Goal: Task Accomplishment & Management: Use online tool/utility

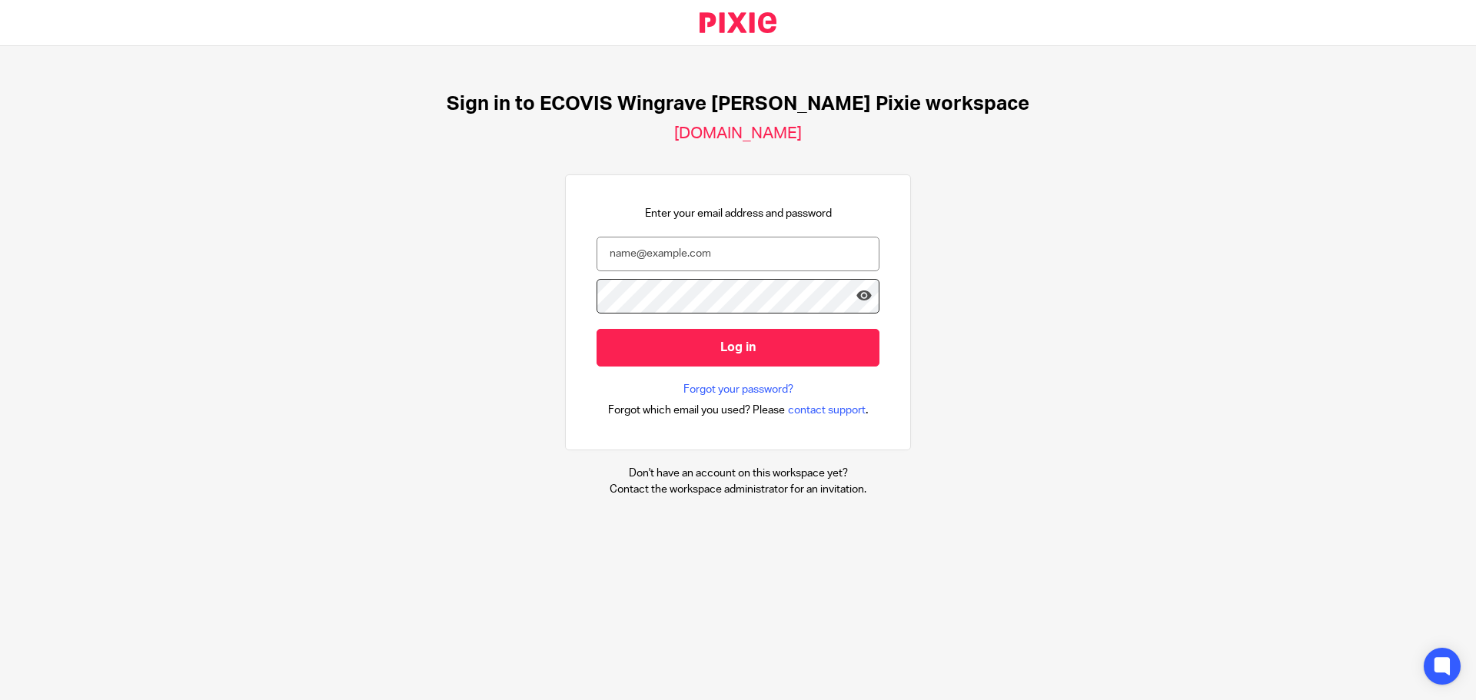
click at [665, 235] on div "Enter your email address and password Log in Forgot your password? Forgot which…" at bounding box center [738, 313] width 283 height 214
click at [663, 258] on input "email" at bounding box center [738, 254] width 283 height 35
type input "pierre.renaut@ecovis.co.uk"
click at [597, 329] on input "Log in" at bounding box center [738, 348] width 283 height 38
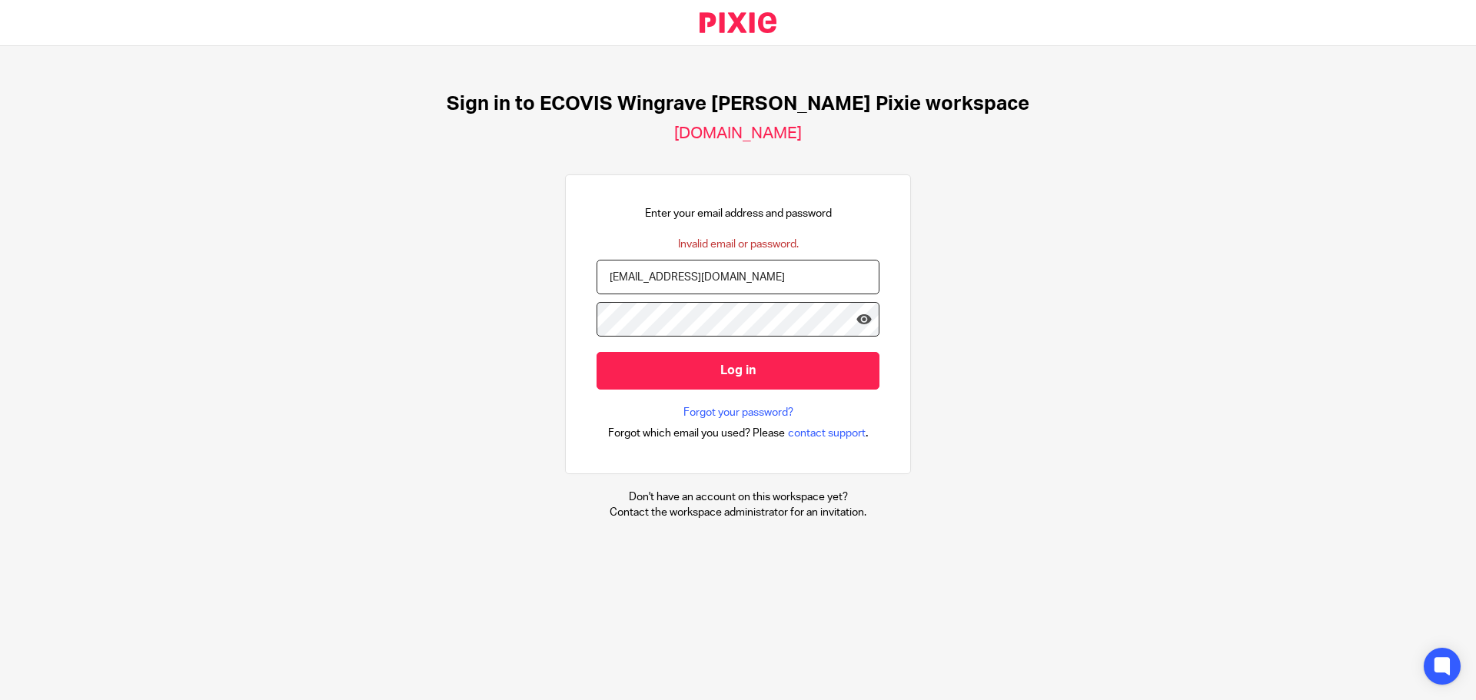
click at [597, 352] on input "Log in" at bounding box center [738, 371] width 283 height 38
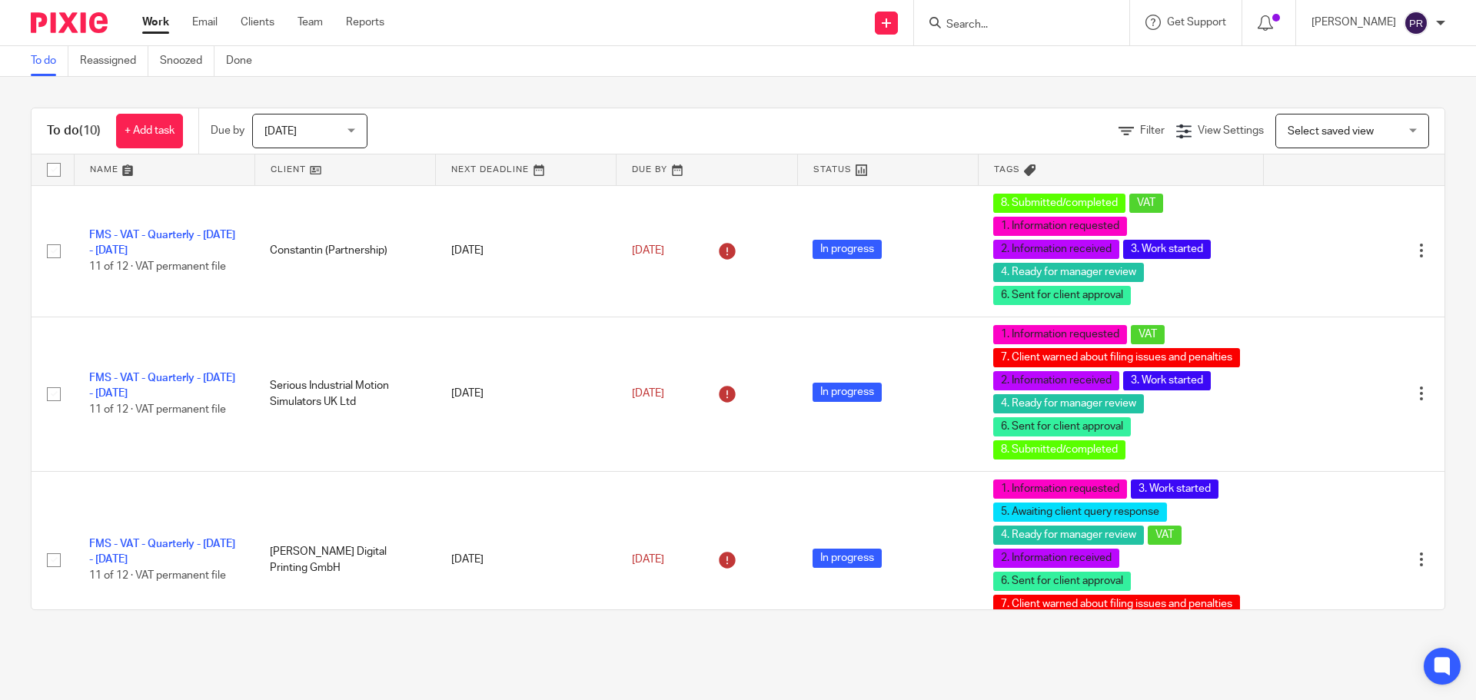
click at [1118, 676] on main "To do Reassigned Snoozed Done To do (10) + Add task Due by Today Today Today To…" at bounding box center [738, 350] width 1476 height 700
drag, startPoint x: 1118, startPoint y: 676, endPoint x: 691, endPoint y: 667, distance: 426.8
click at [690, 667] on main "To do Reassigned Snoozed Done To do (10) + Add task Due by Today Today Today To…" at bounding box center [738, 350] width 1476 height 700
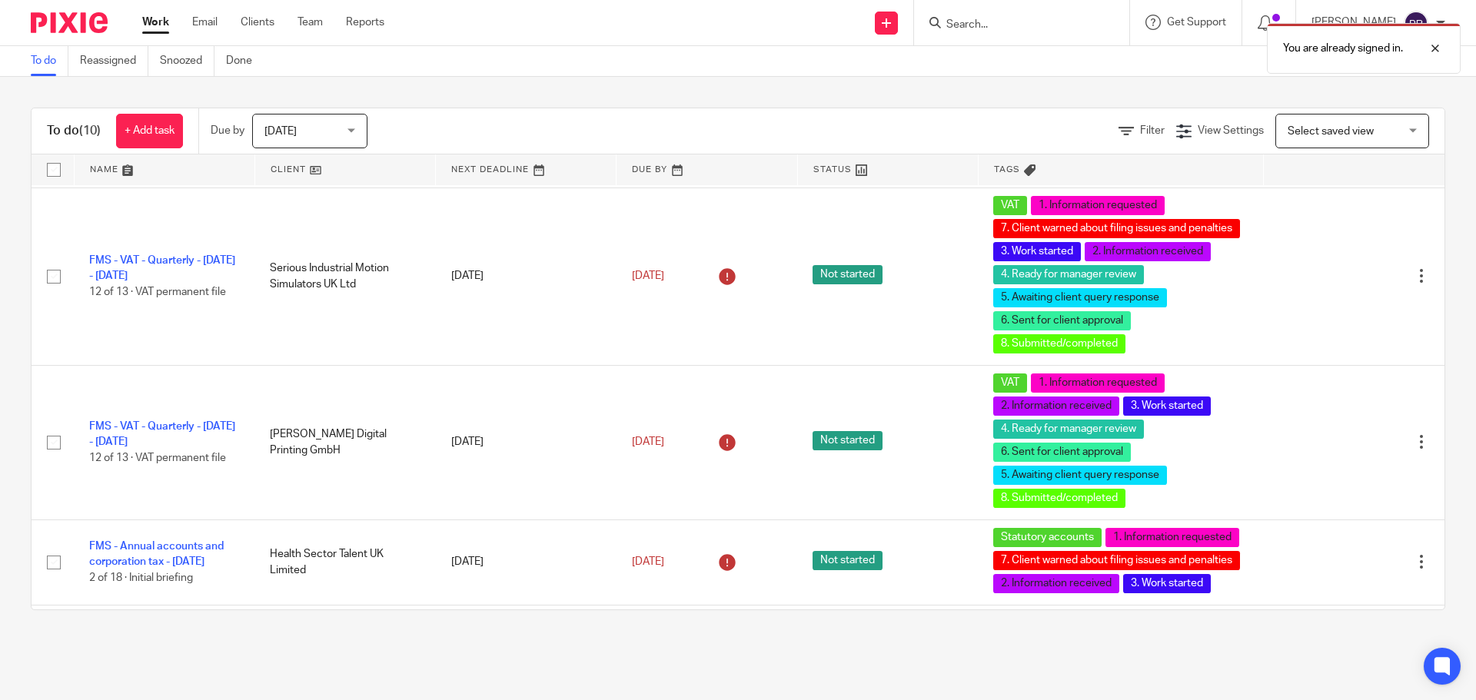
scroll to position [1045, 0]
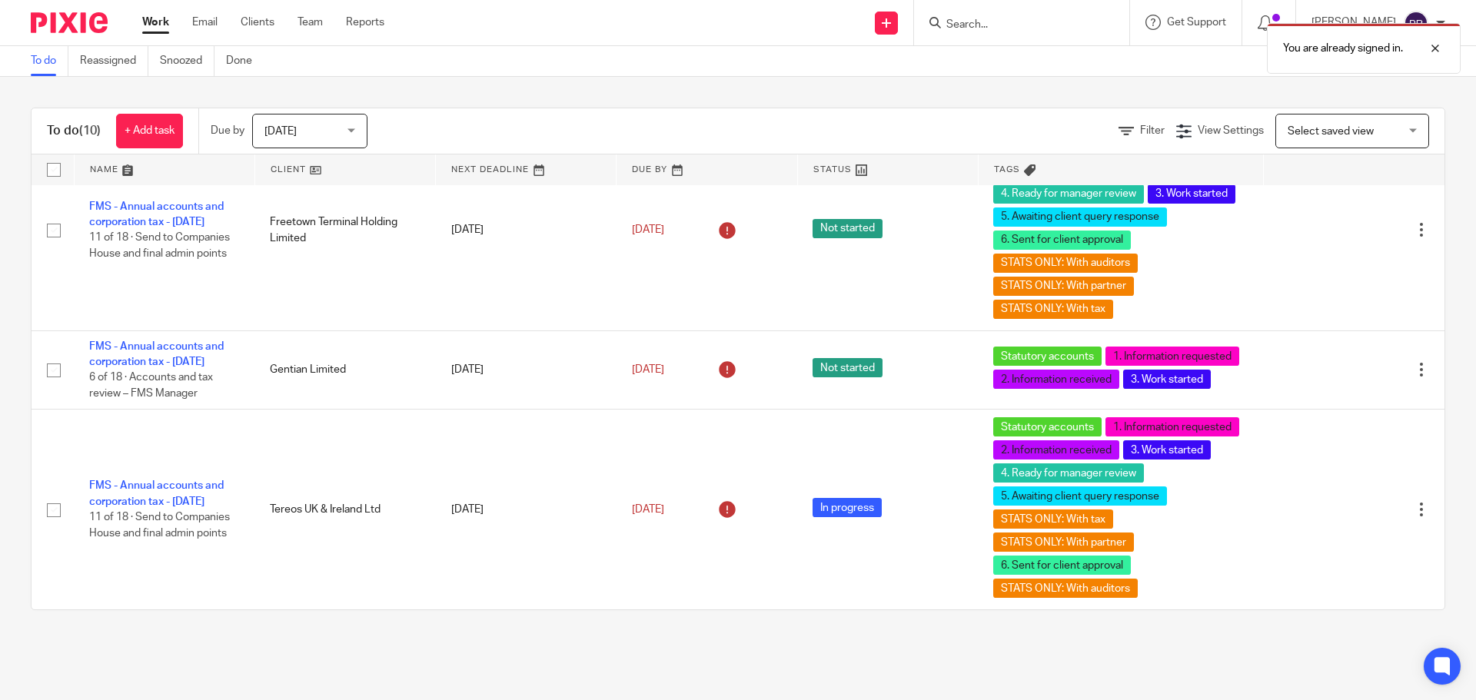
click at [354, 134] on div "Today Today" at bounding box center [309, 131] width 115 height 35
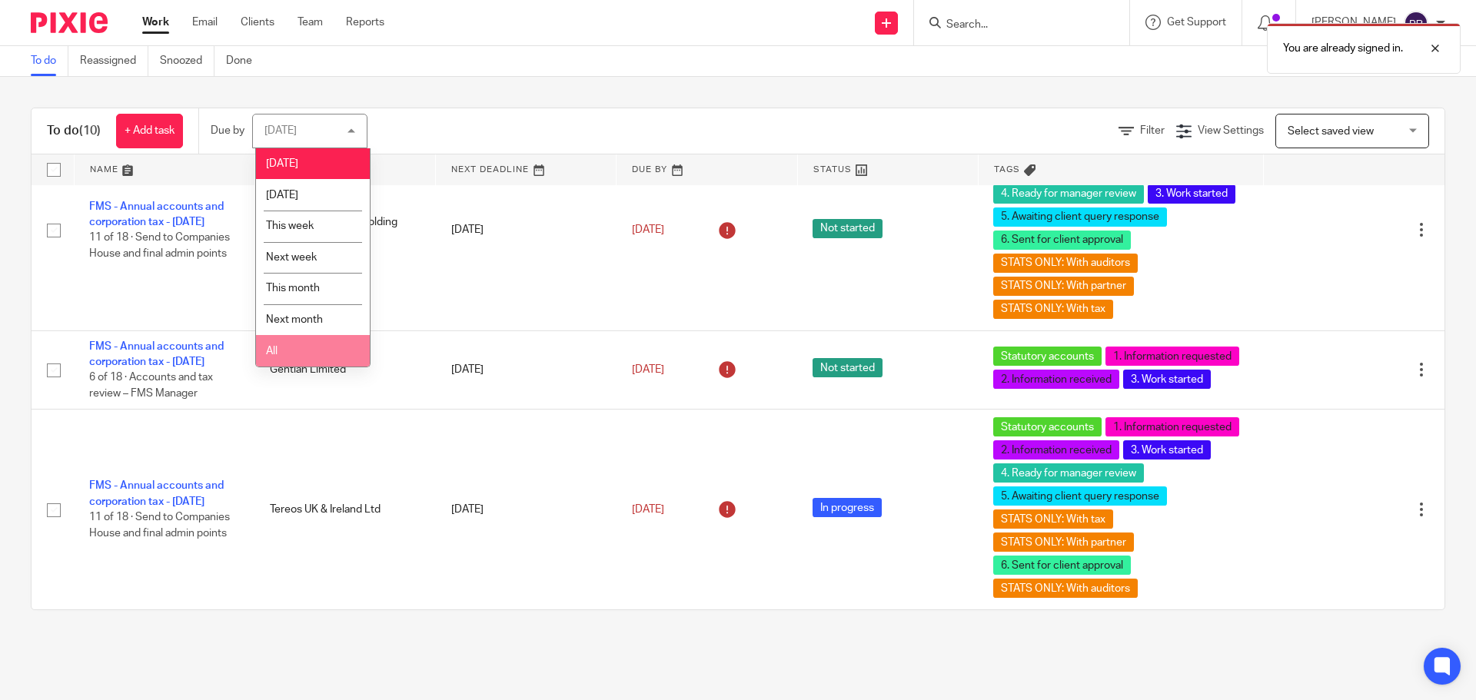
click at [294, 344] on li "All" at bounding box center [313, 351] width 114 height 32
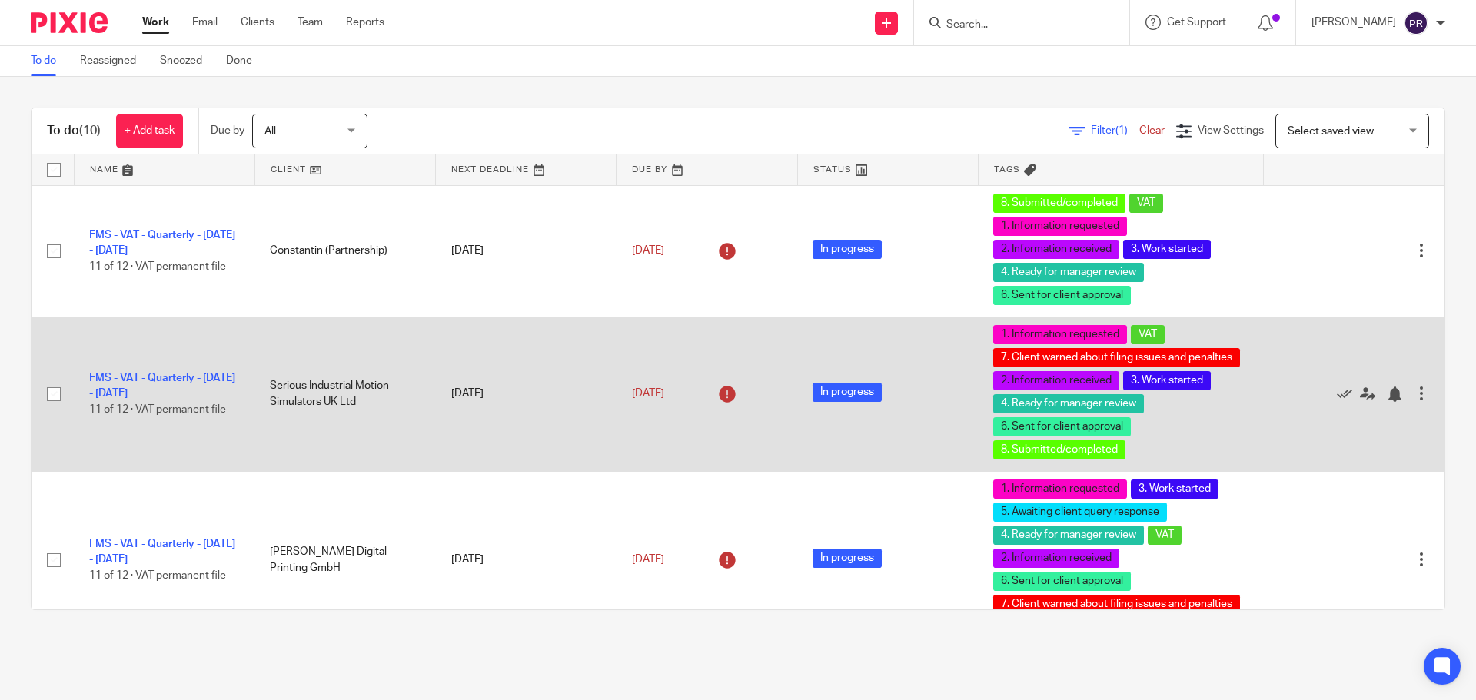
drag, startPoint x: 378, startPoint y: 404, endPoint x: 434, endPoint y: 338, distance: 87.3
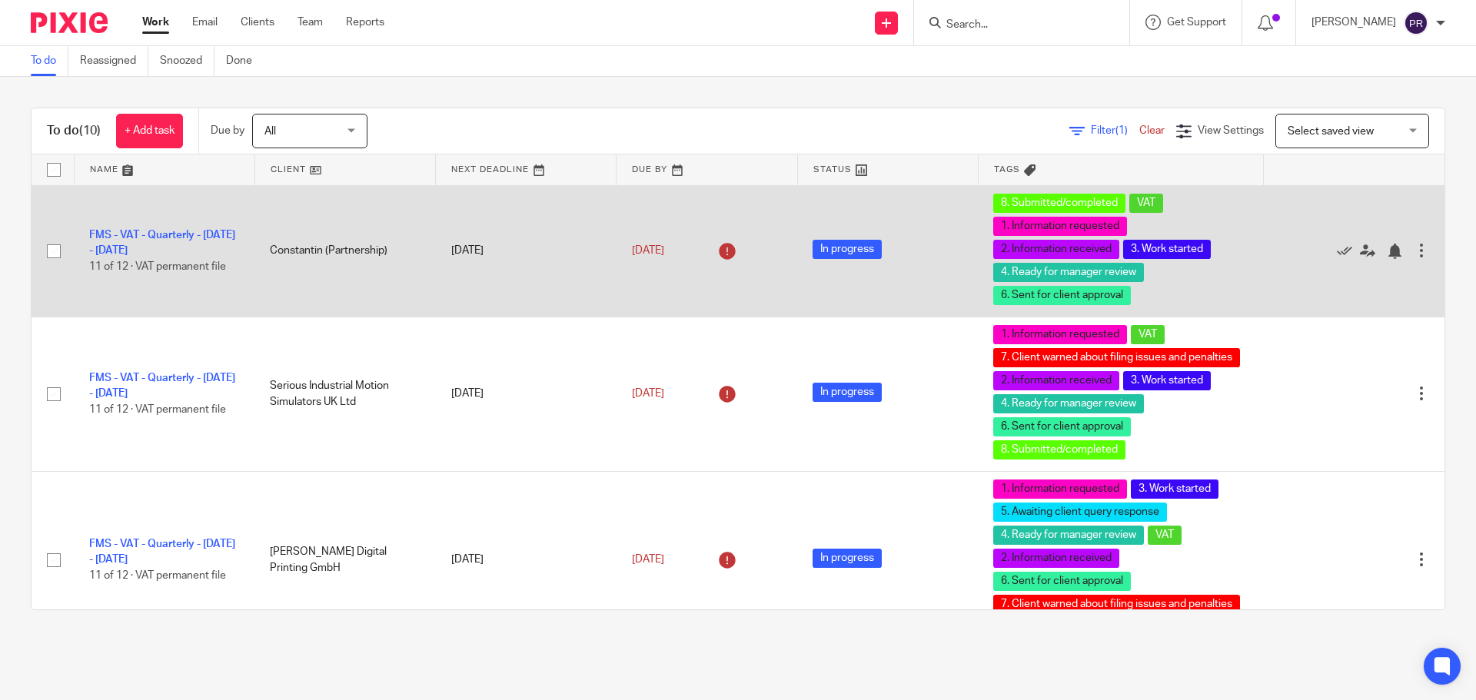
drag, startPoint x: 434, startPoint y: 338, endPoint x: 325, endPoint y: 309, distance: 112.1
click at [325, 309] on td "Constantin (Partnership)" at bounding box center [344, 250] width 181 height 131
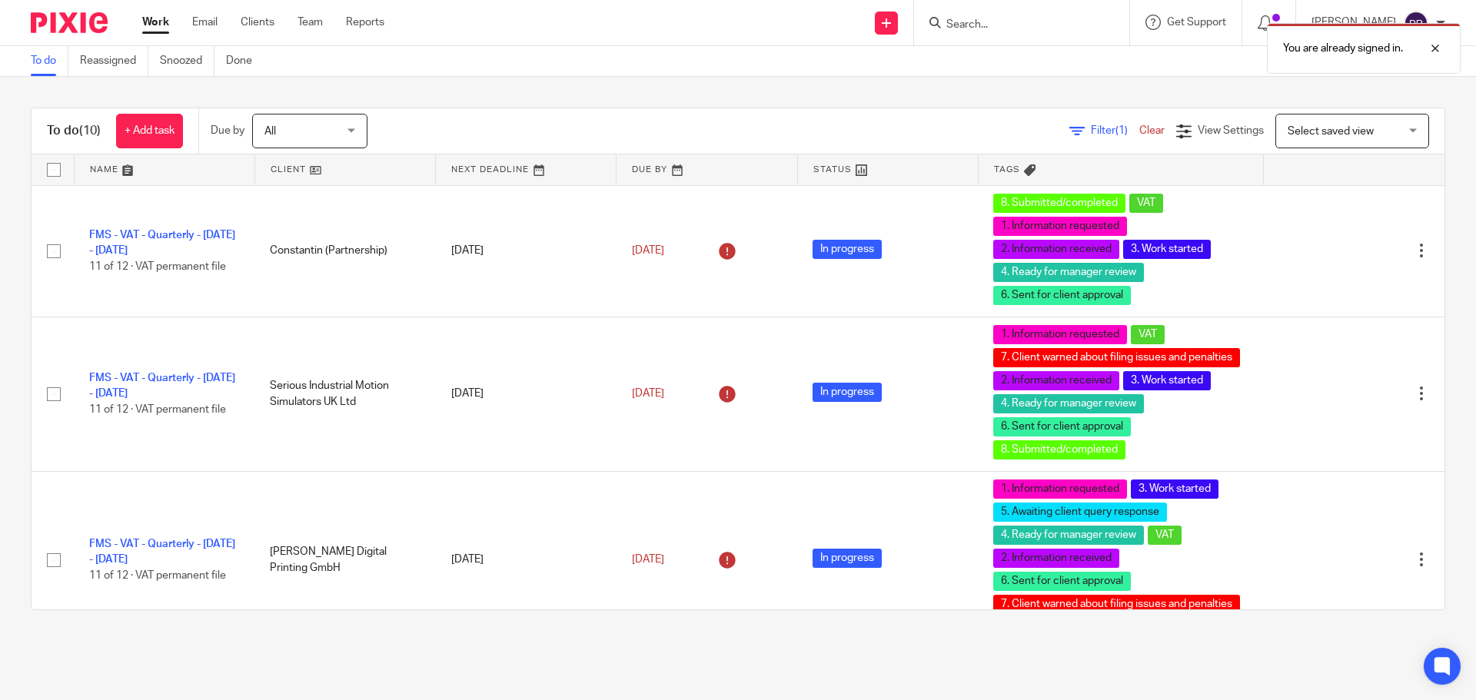
click at [1072, 28] on div "You are already signed in." at bounding box center [1099, 44] width 723 height 58
drag, startPoint x: 1072, startPoint y: 28, endPoint x: 983, endPoint y: 35, distance: 89.5
click at [983, 35] on div "You are already signed in." at bounding box center [1099, 44] width 723 height 58
click at [983, 24] on div "You are already signed in." at bounding box center [1099, 44] width 723 height 58
click at [882, 107] on div "To do (10) + Add task Due by All All Today Tomorrow This week Next week This mo…" at bounding box center [738, 359] width 1476 height 564
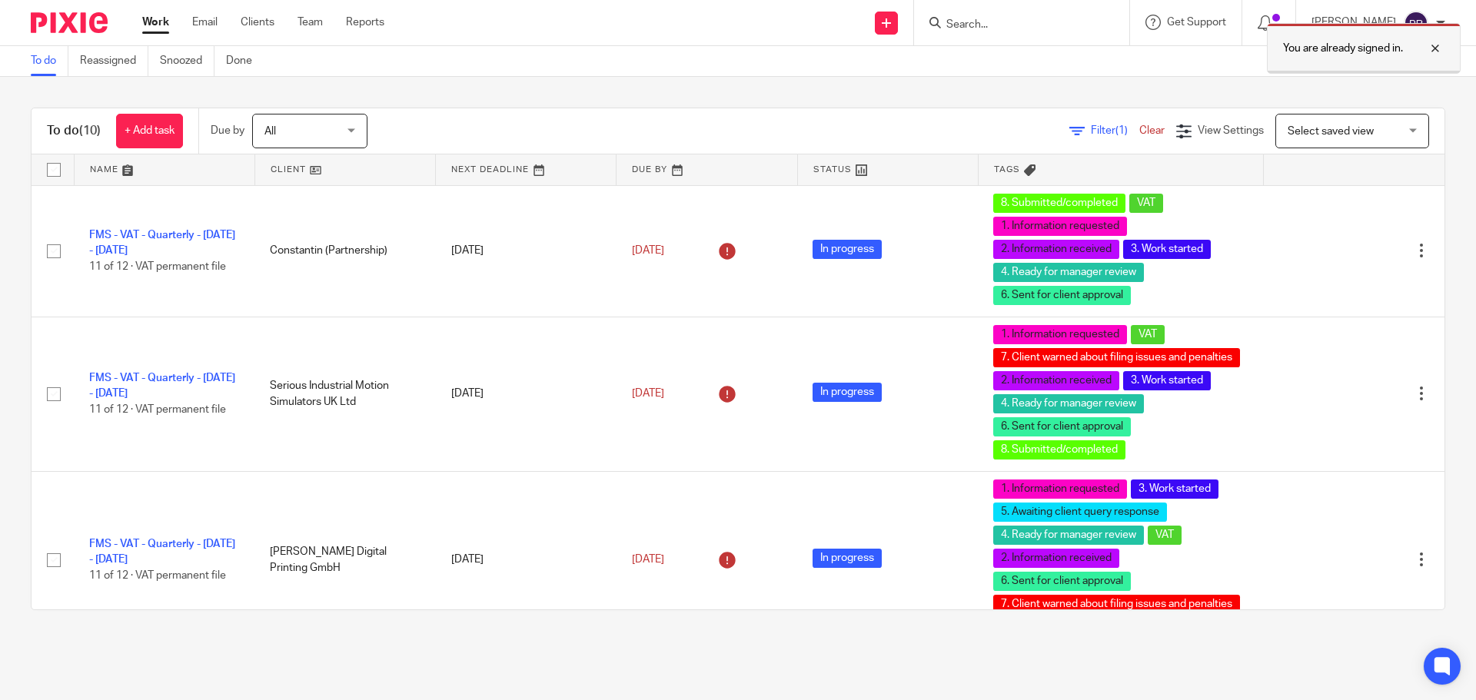
click at [1440, 51] on div at bounding box center [1424, 48] width 42 height 18
click at [1001, 23] on input "Search" at bounding box center [1014, 25] width 138 height 14
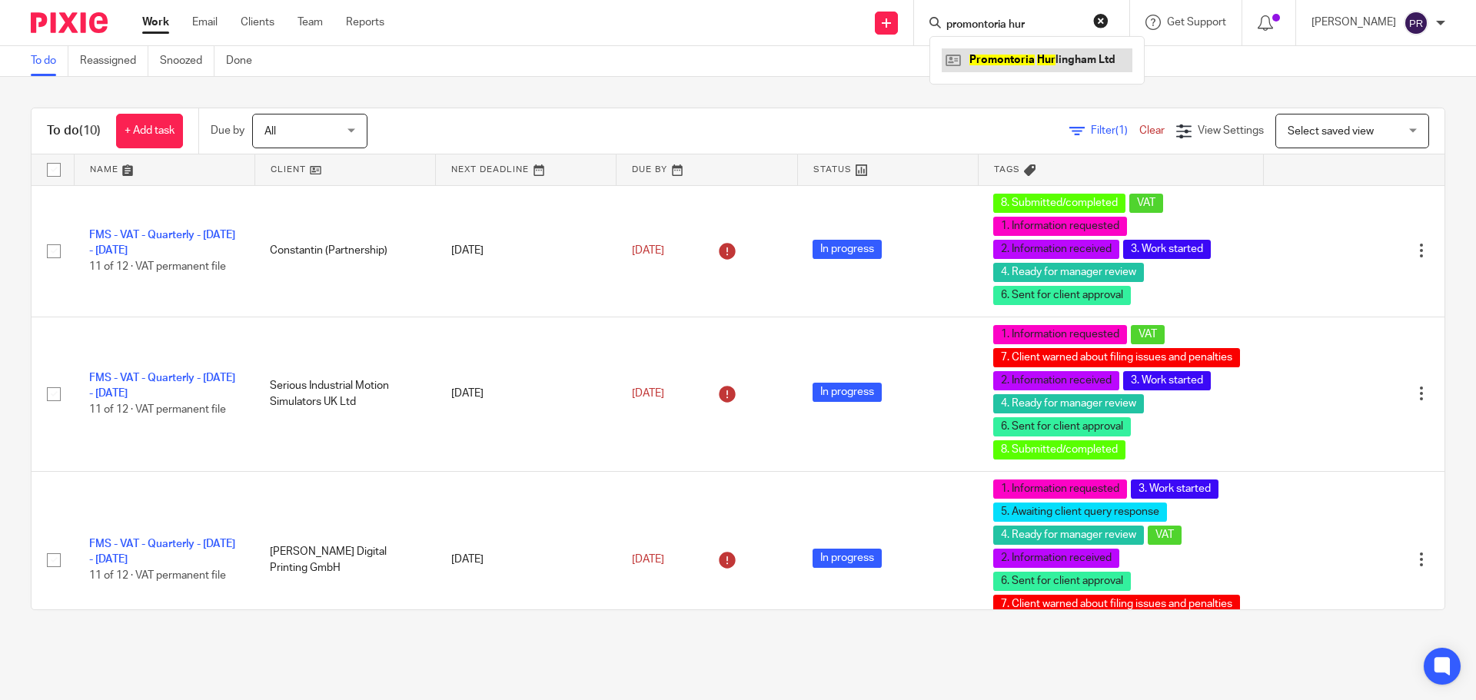
type input "promontoria hur"
click at [1048, 62] on link at bounding box center [1037, 59] width 191 height 23
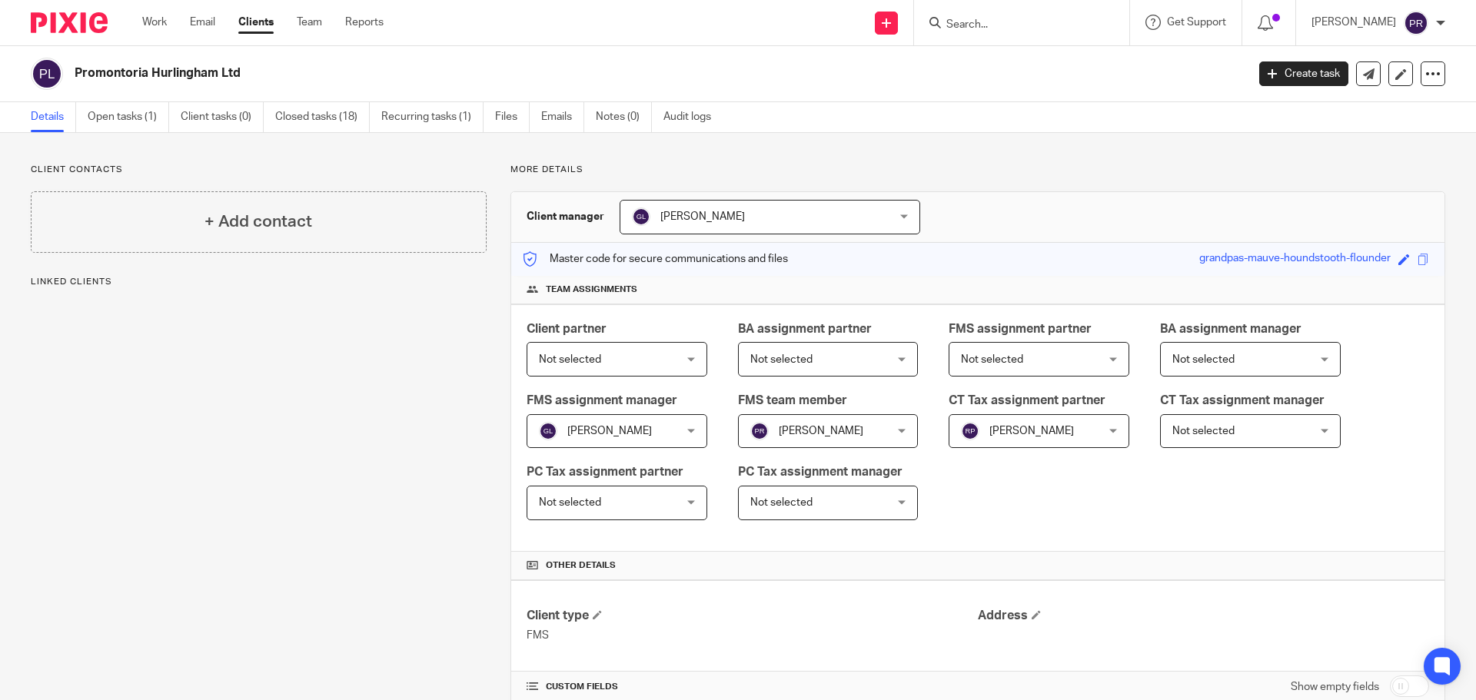
click at [1095, 53] on div "Promontoria Hurlingham Ltd Create task Update from Companies House Export data …" at bounding box center [738, 74] width 1476 height 56
click at [146, 115] on link "Open tasks (1)" at bounding box center [128, 117] width 81 height 30
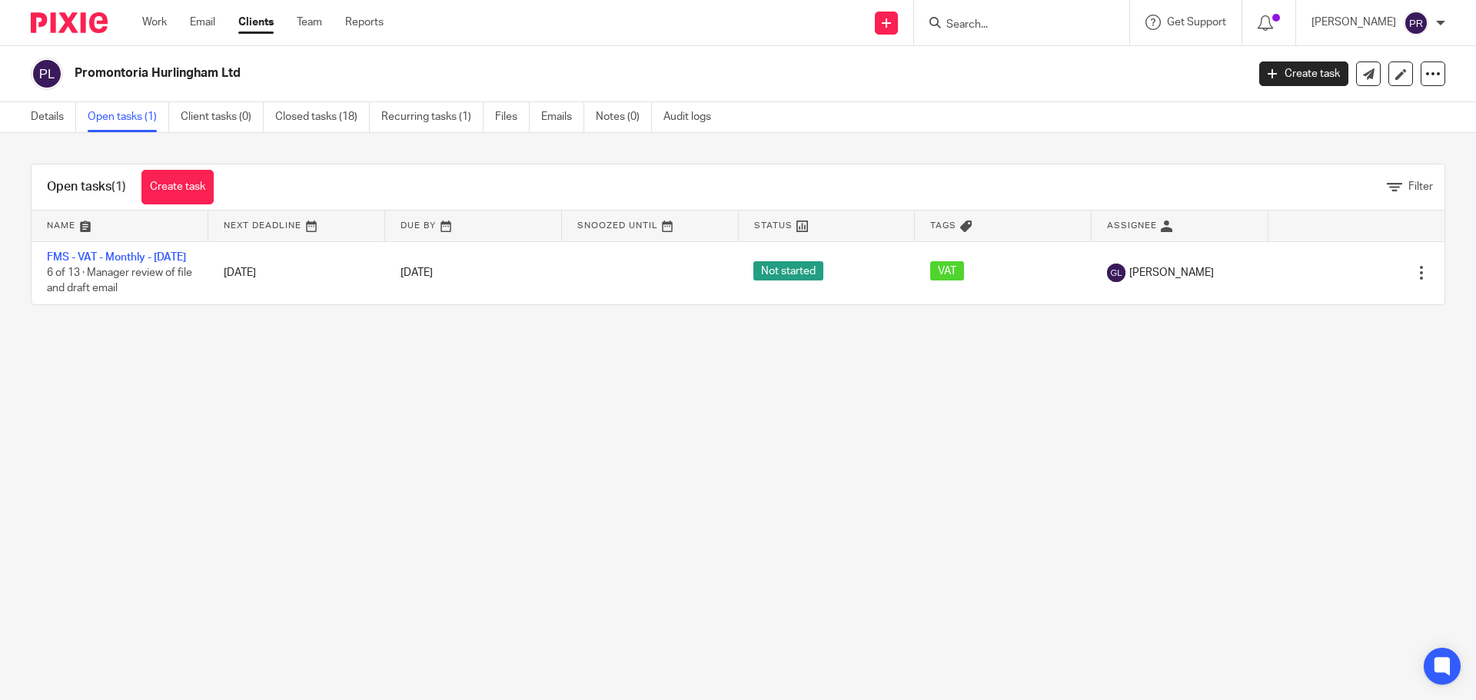
drag, startPoint x: 416, startPoint y: 97, endPoint x: 455, endPoint y: 71, distance: 47.1
click at [455, 71] on h2 "Promontoria Hurlingham Ltd" at bounding box center [540, 73] width 930 height 16
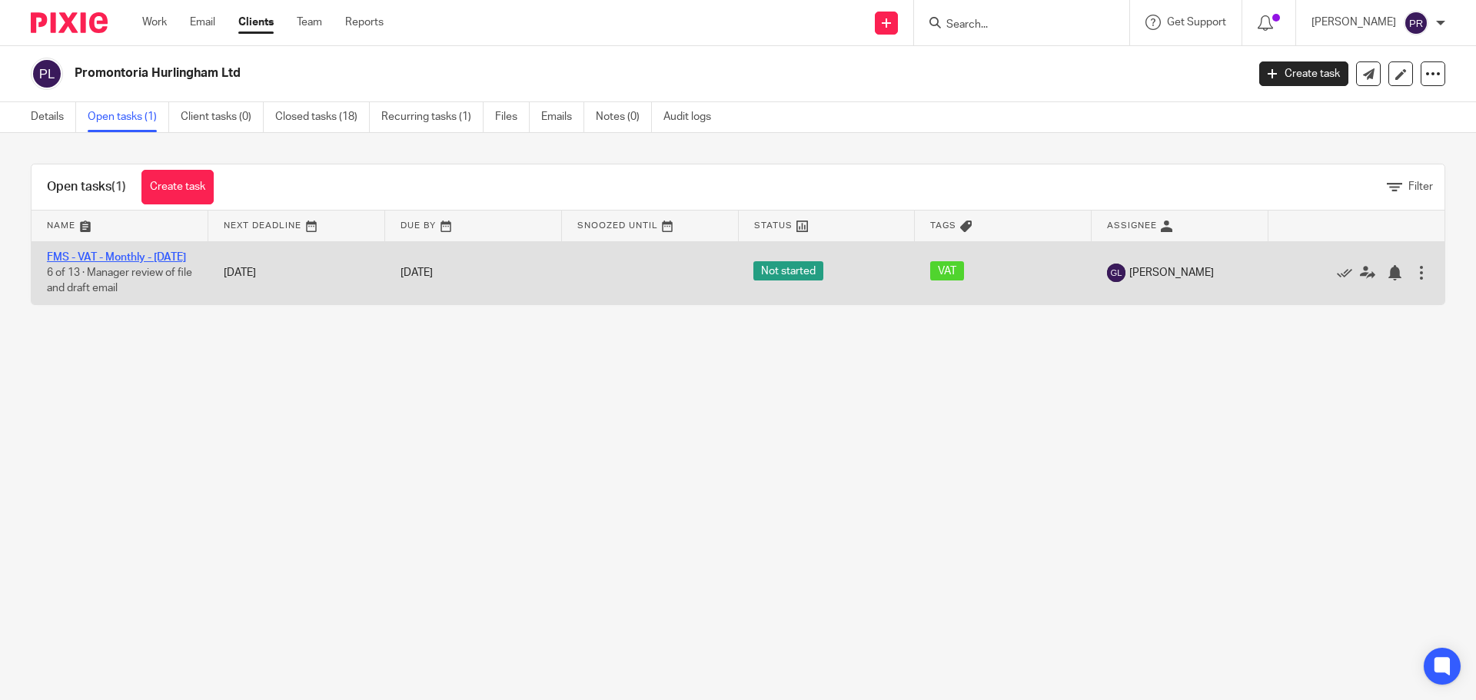
click at [128, 253] on link "FMS - VAT - Monthly - July 2025" at bounding box center [116, 257] width 139 height 11
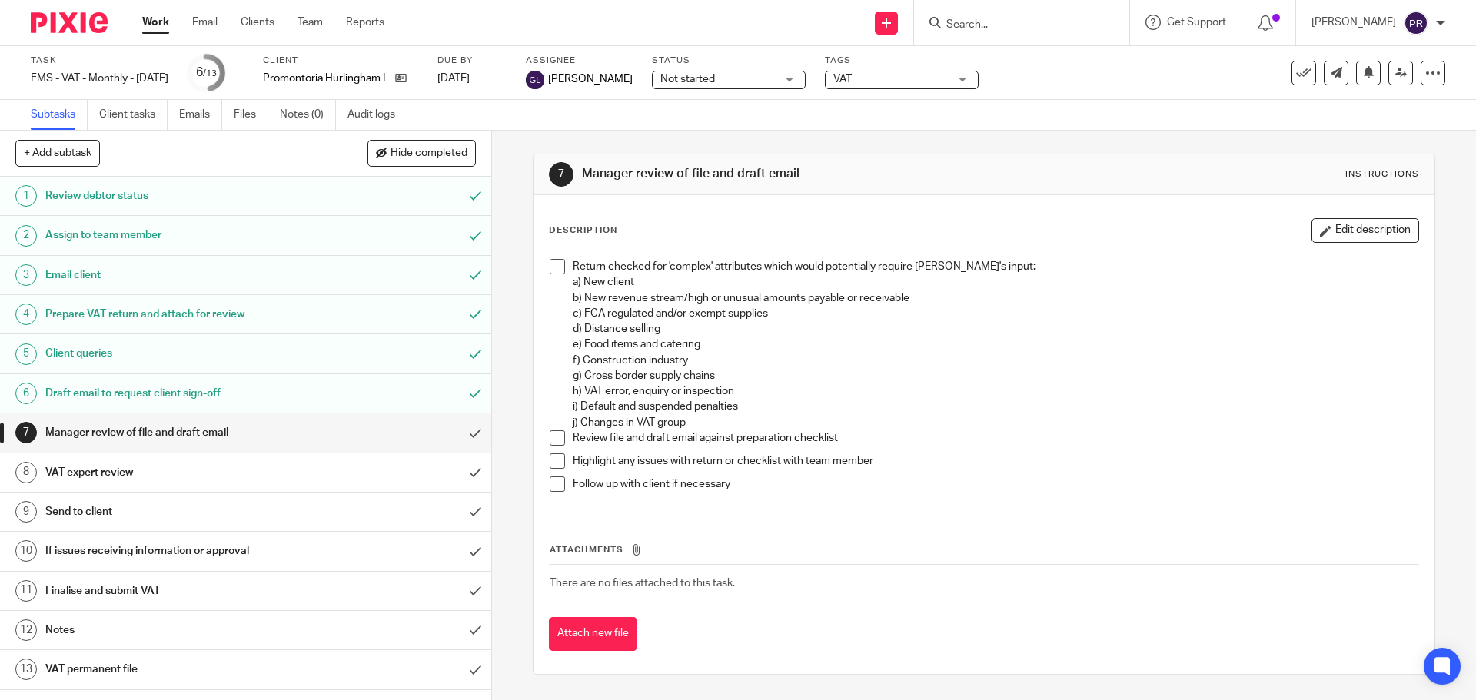
click at [121, 319] on h1 "Prepare VAT return and attach for review" at bounding box center [178, 314] width 266 height 23
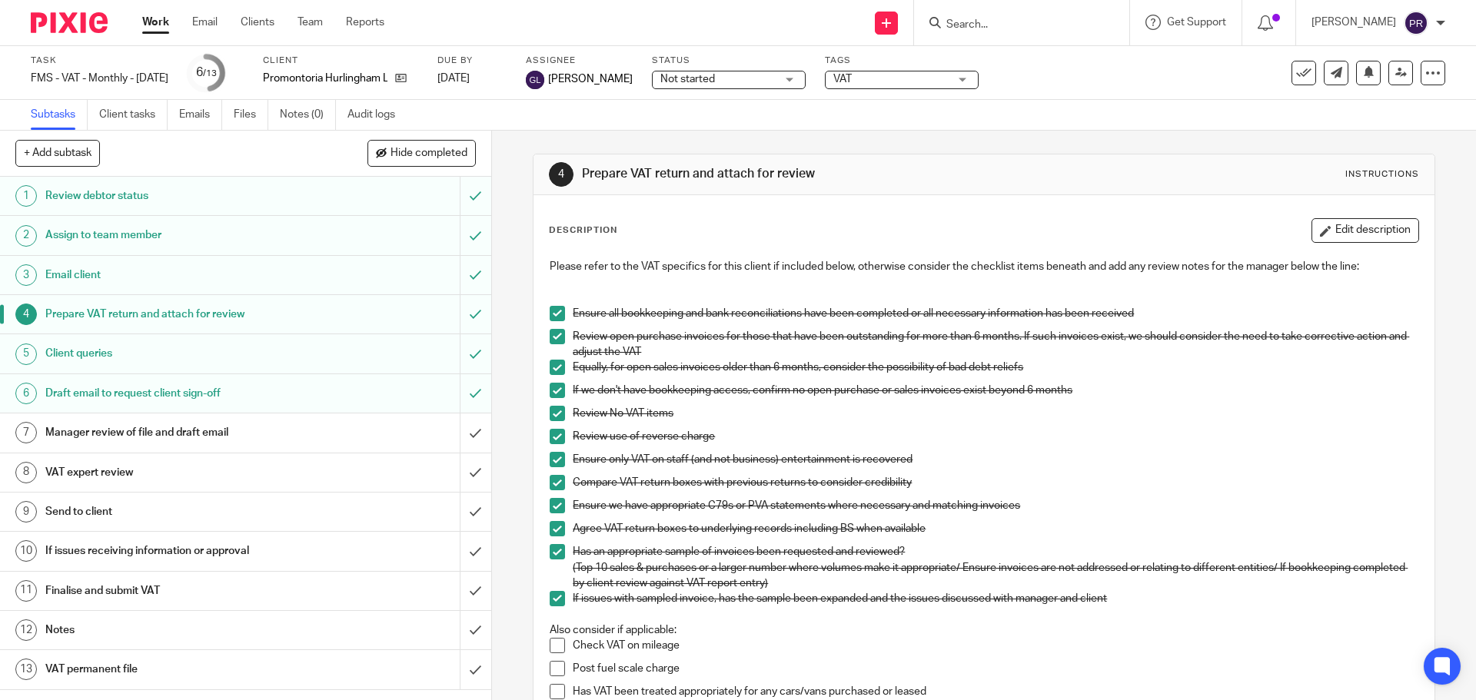
click at [1167, 501] on p "Ensure we have appropriate C79s or PVA statements where necessary and matching …" at bounding box center [995, 505] width 845 height 15
click at [799, 130] on div "Subtasks Client tasks Emails Files Notes (0) Audit logs" at bounding box center [738, 115] width 1476 height 31
